Goal: Information Seeking & Learning: Learn about a topic

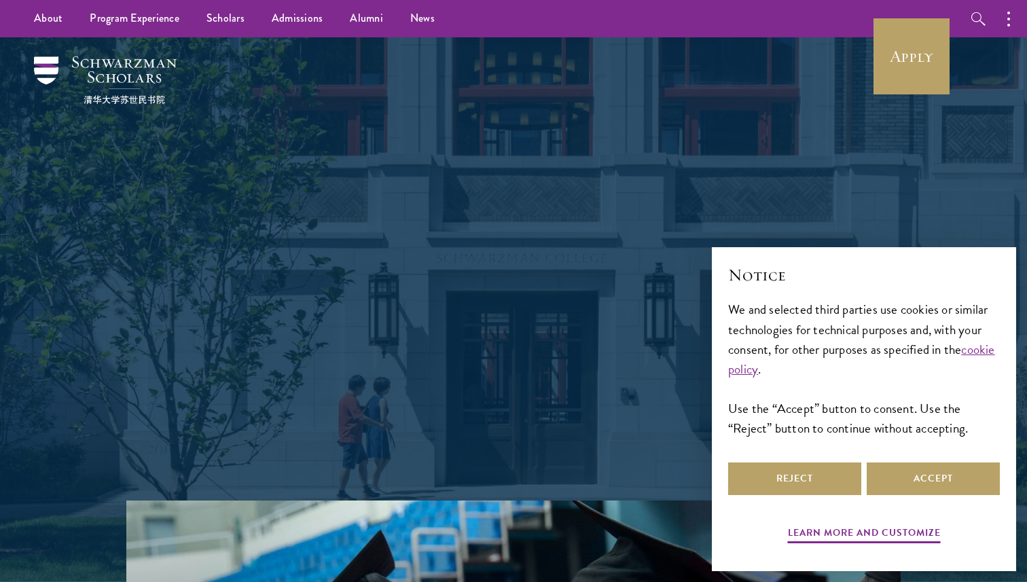
scroll to position [24, 0]
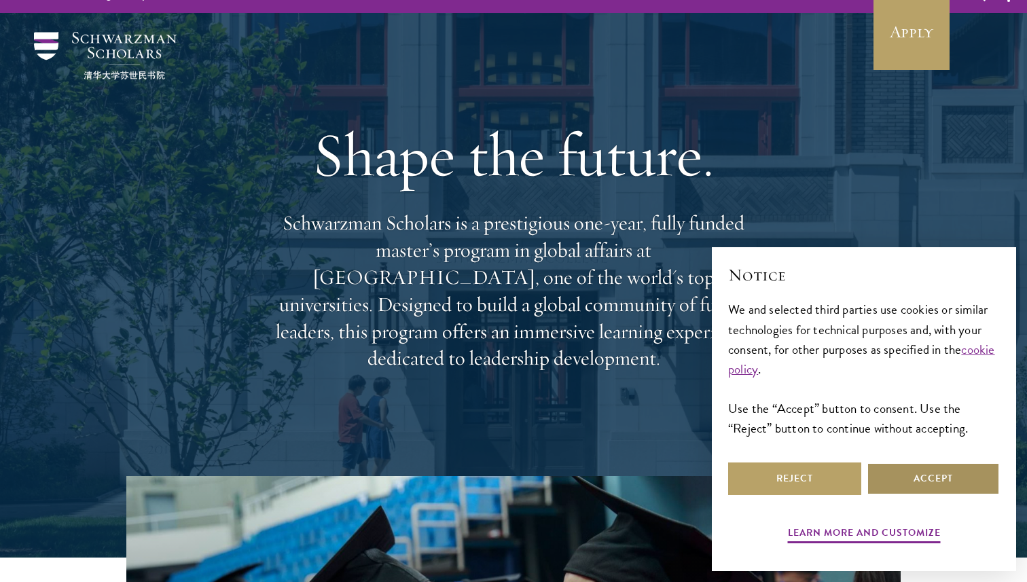
click at [911, 480] on button "Accept" at bounding box center [933, 479] width 133 height 33
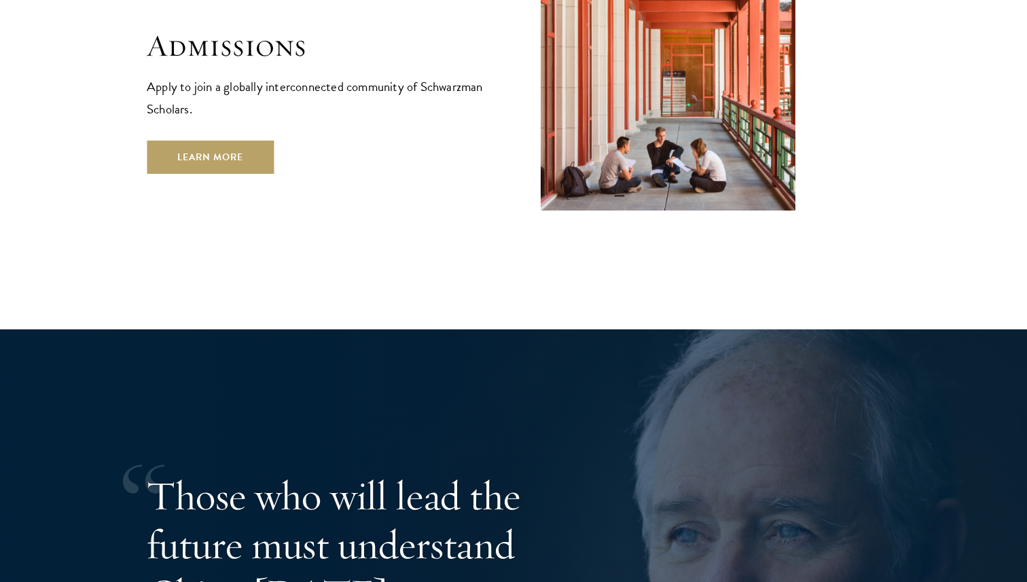
scroll to position [2423, 0]
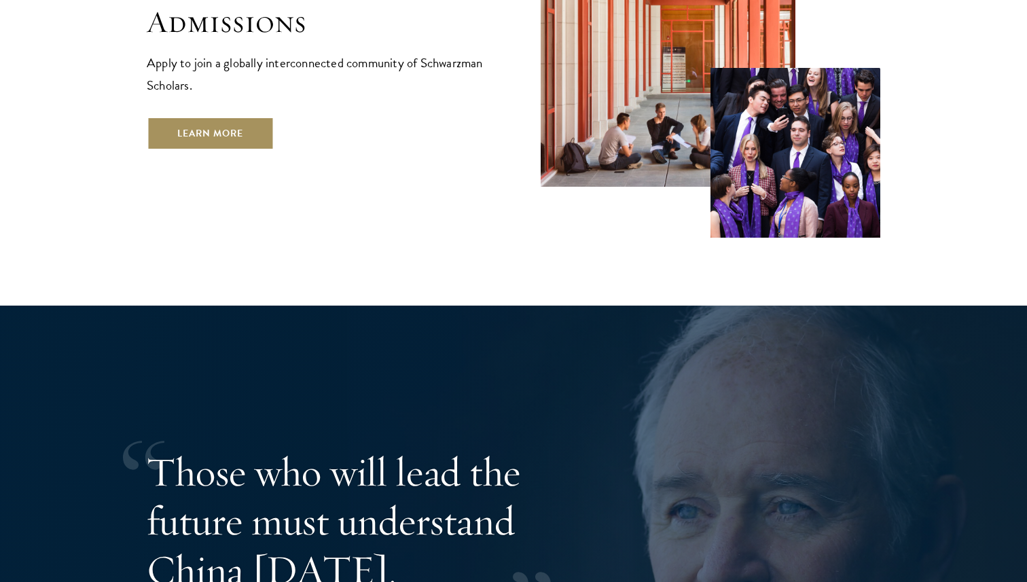
click at [229, 117] on link "Learn More" at bounding box center [210, 133] width 127 height 33
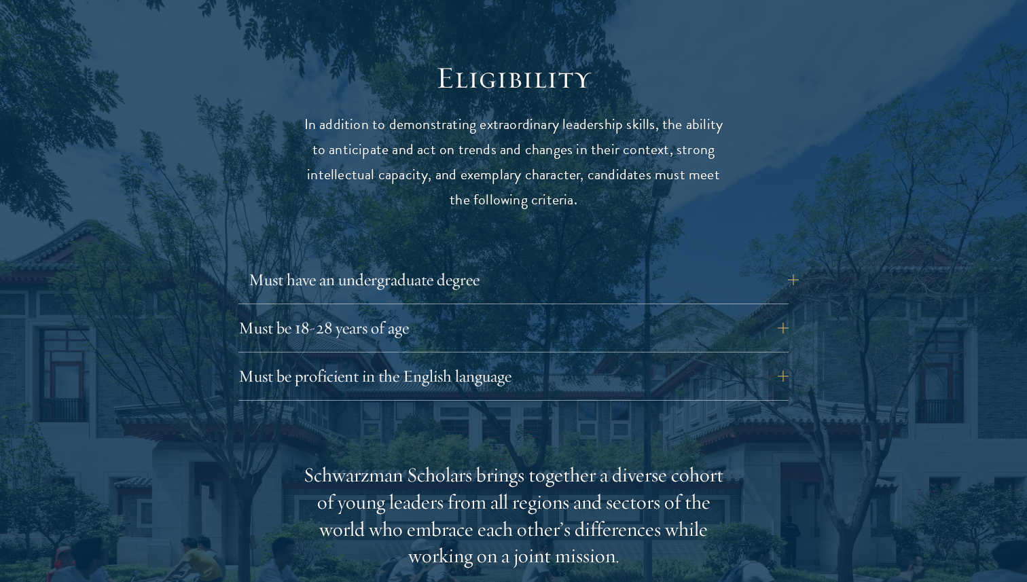
scroll to position [1769, 0]
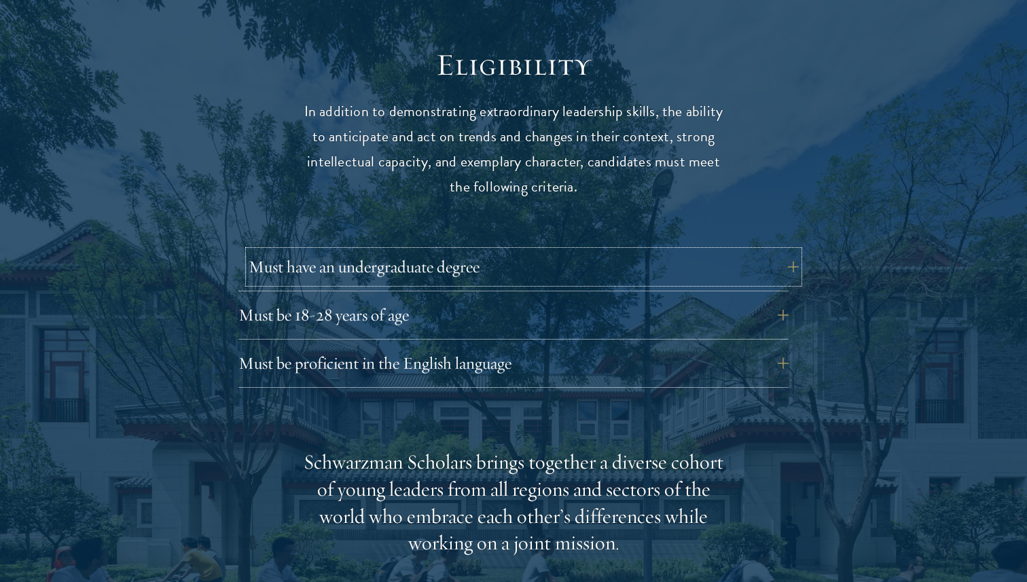
click at [518, 251] on button "Must have an undergraduate degree" at bounding box center [524, 267] width 550 height 33
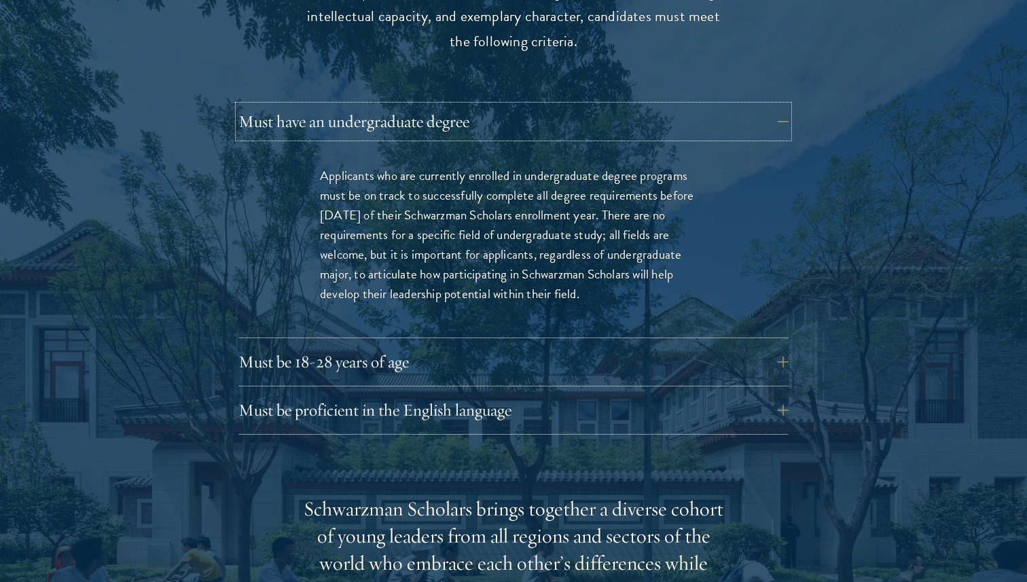
scroll to position [1919, 0]
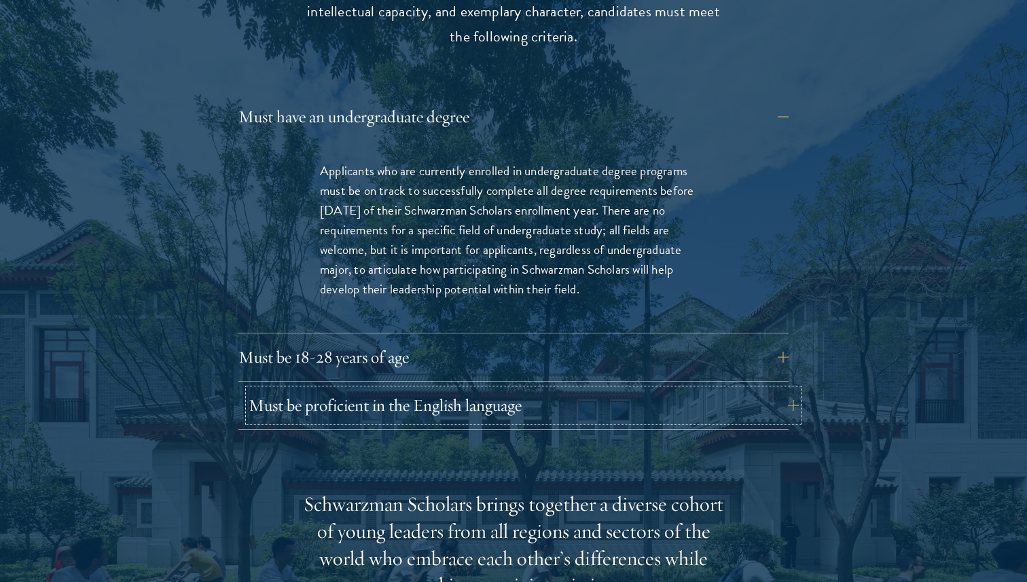
click at [643, 389] on button "Must be proficient in the English language" at bounding box center [524, 405] width 550 height 33
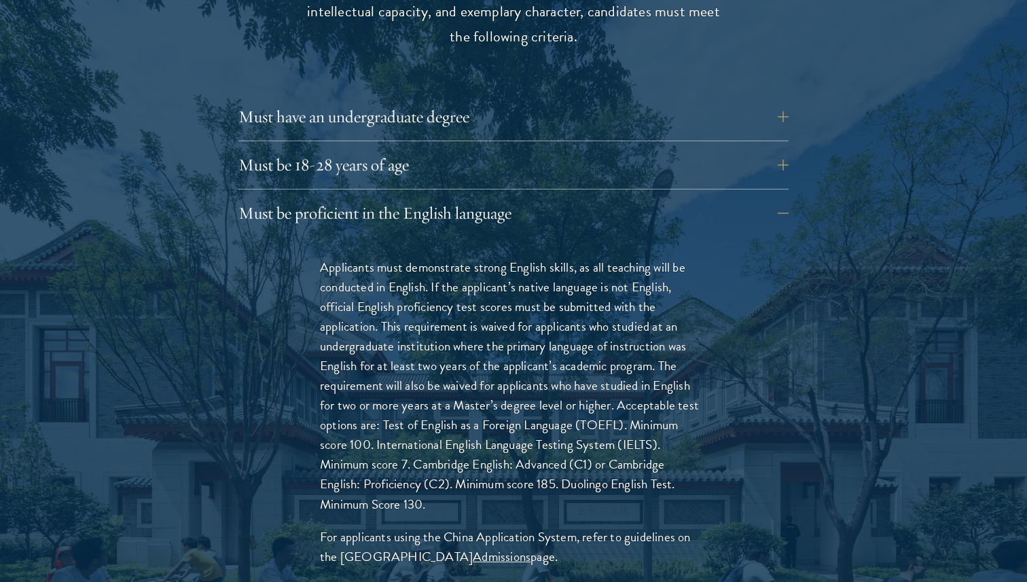
click at [527, 154] on div "Must be 18-28 years of age Candidates must be at least 18 but not yet 29 years …" at bounding box center [514, 169] width 550 height 41
click at [516, 149] on button "Must be 18-28 years of age" at bounding box center [524, 165] width 550 height 33
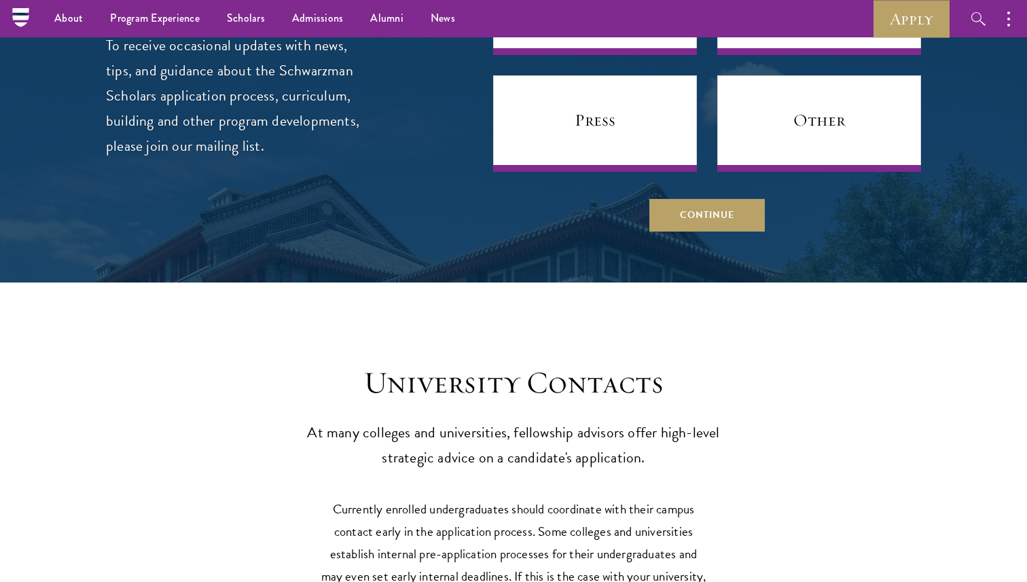
scroll to position [5833, 0]
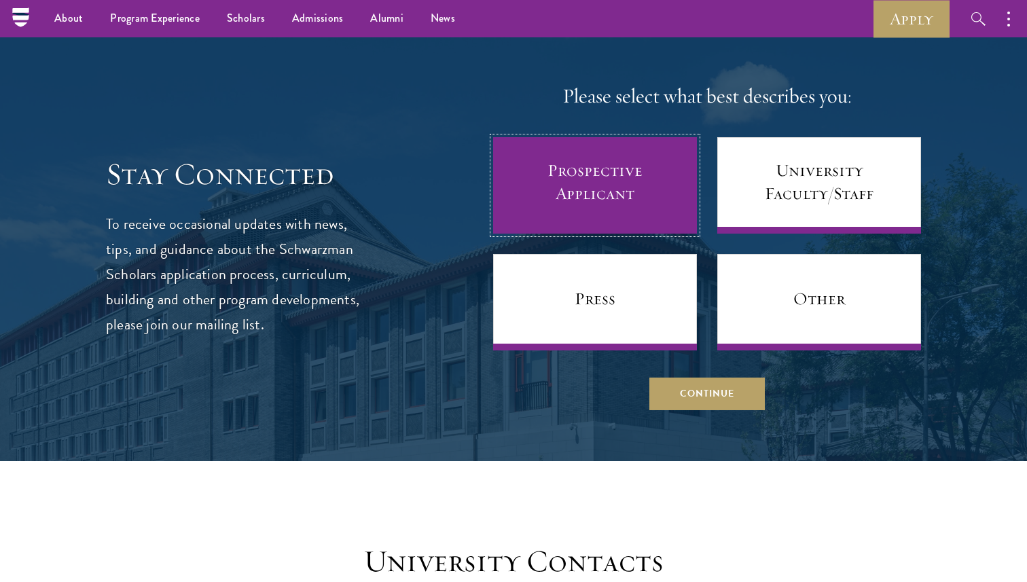
click at [579, 203] on link "Prospective Applicant" at bounding box center [595, 185] width 204 height 96
click at [546, 168] on link "Prospective Applicant" at bounding box center [595, 185] width 204 height 96
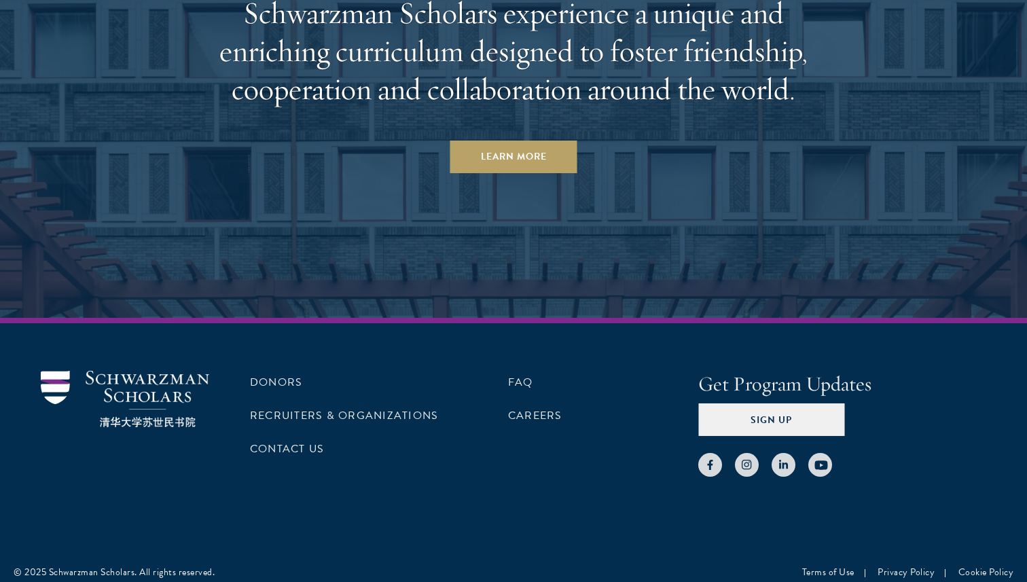
scroll to position [7158, 0]
